Goal: Task Accomplishment & Management: Use online tool/utility

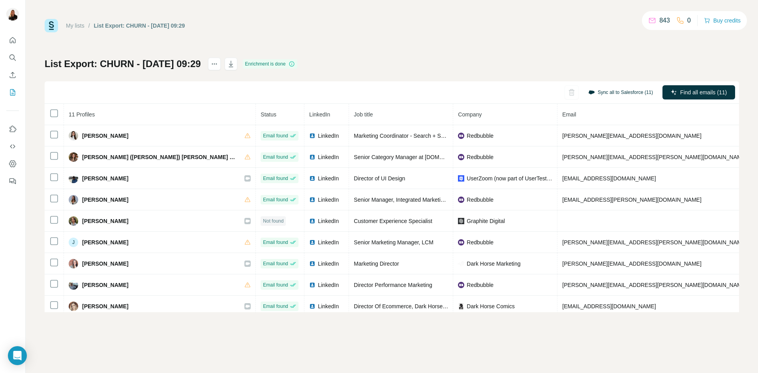
click at [638, 93] on button "Sync all to Salesforce (11)" at bounding box center [621, 92] width 76 height 12
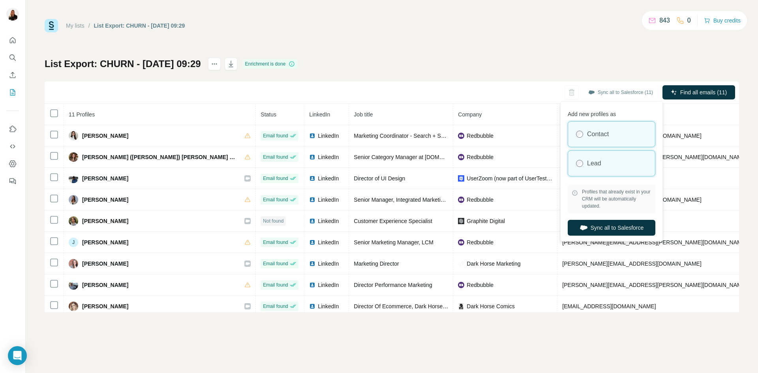
click at [601, 168] on div "Lead" at bounding box center [611, 163] width 87 height 25
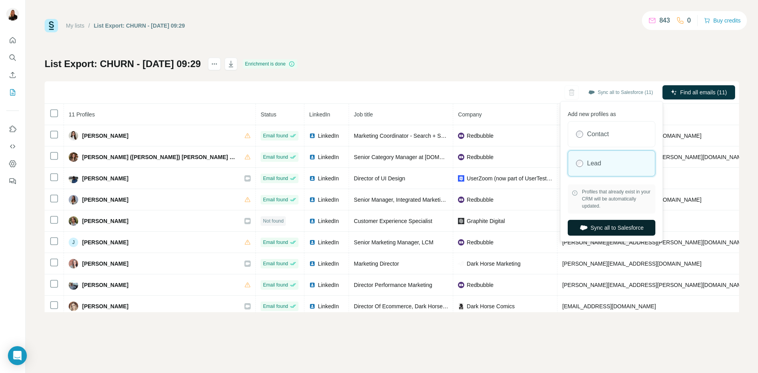
click at [603, 227] on button "Sync all to Salesforce" at bounding box center [612, 228] width 88 height 16
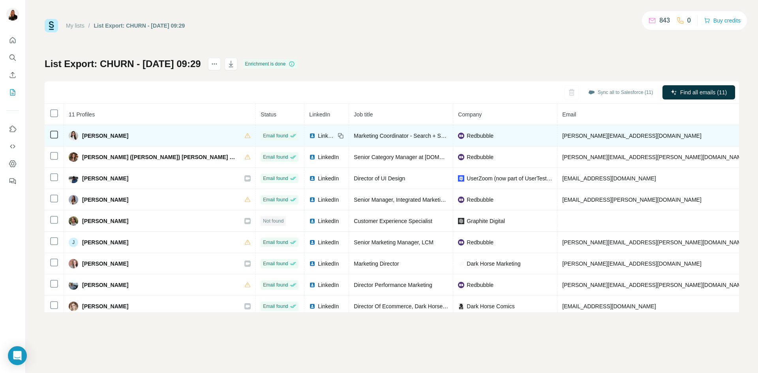
click at [318, 136] on span "LinkedIn" at bounding box center [326, 136] width 17 height 8
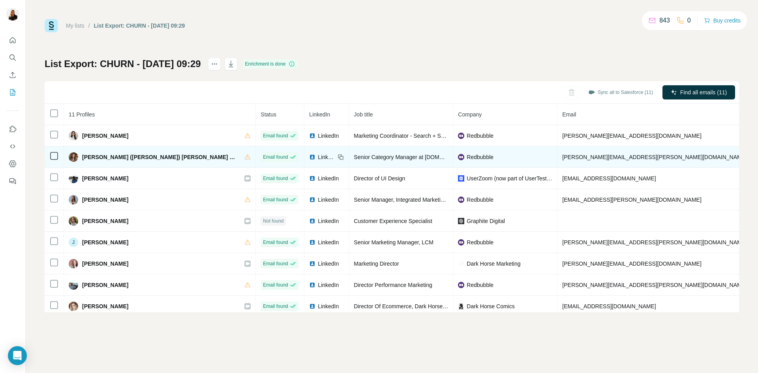
click at [318, 158] on span "LinkedIn" at bounding box center [326, 157] width 17 height 8
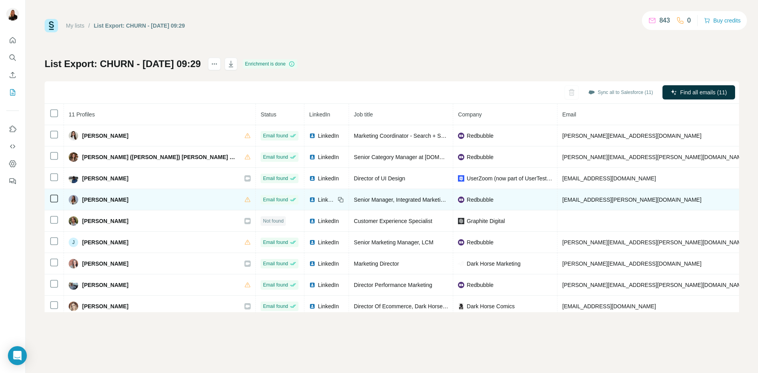
click at [318, 201] on span "LinkedIn" at bounding box center [326, 200] width 17 height 8
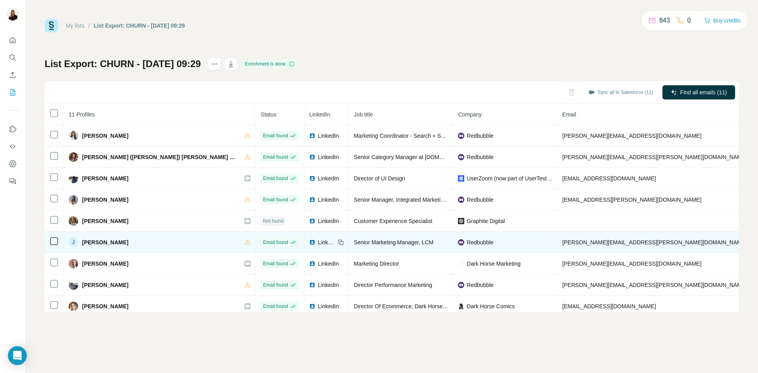
click at [318, 244] on span "LinkedIn" at bounding box center [326, 242] width 17 height 8
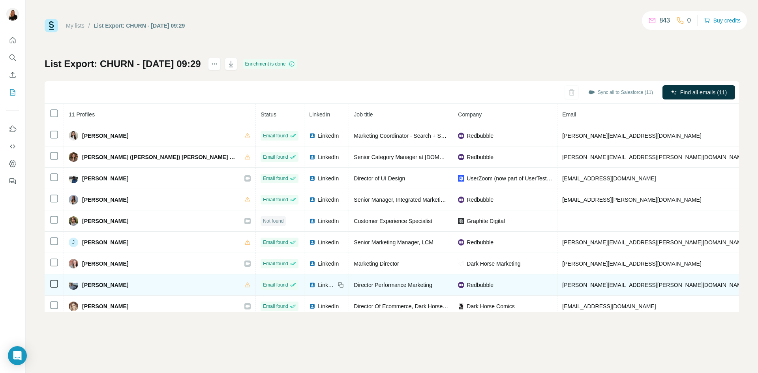
click at [304, 289] on td "LinkedIn" at bounding box center [326, 284] width 45 height 21
click at [318, 286] on span "LinkedIn" at bounding box center [326, 285] width 17 height 8
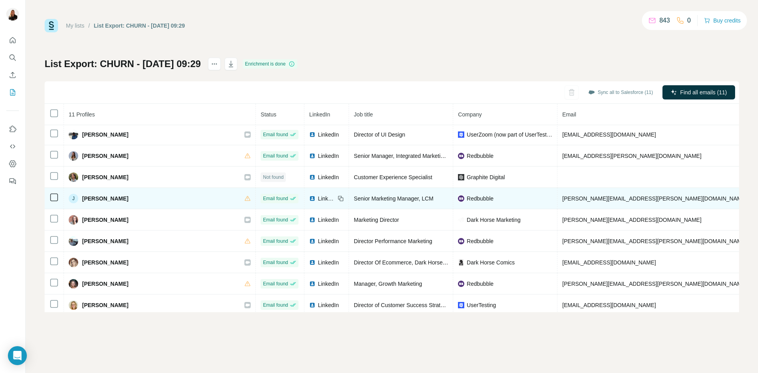
scroll to position [51, 0]
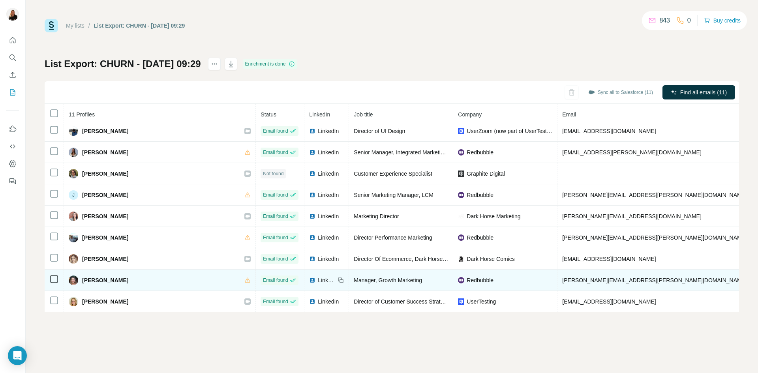
click at [318, 278] on span "LinkedIn" at bounding box center [326, 280] width 17 height 8
